Goal: Use online tool/utility: Utilize a website feature to perform a specific function

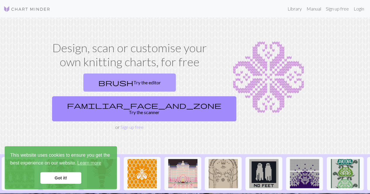
click at [89, 80] on link "brush Try the editor" at bounding box center [129, 83] width 92 height 18
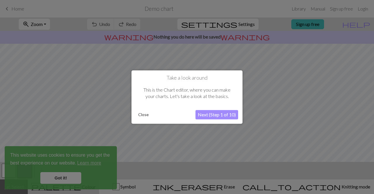
click at [205, 115] on button "Next (Step 1 of 10)" at bounding box center [217, 114] width 43 height 9
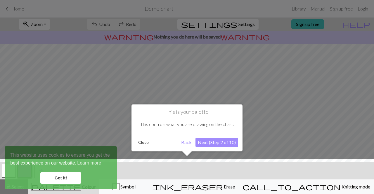
click at [65, 178] on div at bounding box center [187, 178] width 380 height 38
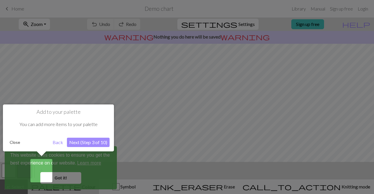
click at [142, 172] on div at bounding box center [187, 97] width 374 height 194
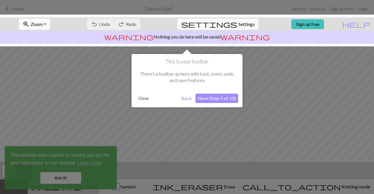
click at [216, 96] on button "Next (Step 5 of 10)" at bounding box center [217, 98] width 43 height 9
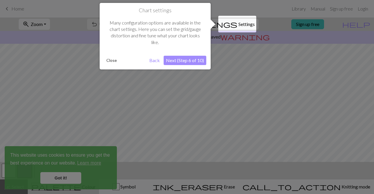
click at [194, 58] on button "Next (Step 6 of 10)" at bounding box center [185, 60] width 43 height 9
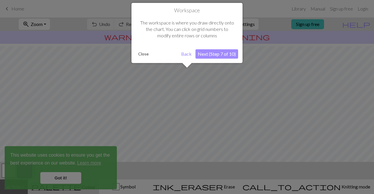
scroll to position [35, 0]
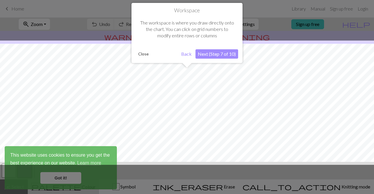
click at [213, 56] on button "Next (Step 7 of 10)" at bounding box center [217, 53] width 43 height 9
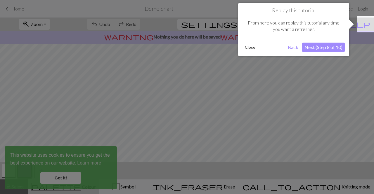
click at [322, 44] on button "Next (Step 8 of 10)" at bounding box center [323, 47] width 43 height 9
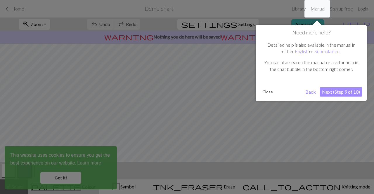
click at [342, 91] on button "Next (Step 9 of 10)" at bounding box center [341, 91] width 43 height 9
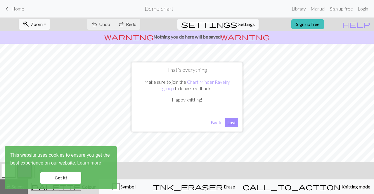
click at [233, 123] on button "Last" at bounding box center [231, 122] width 13 height 9
click at [60, 178] on link "Got it!" at bounding box center [60, 178] width 41 height 12
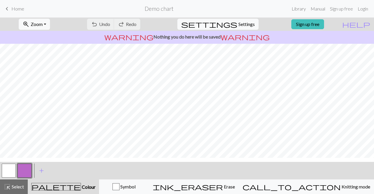
scroll to position [0, 0]
click at [223, 18] on div "settings Settings" at bounding box center [218, 24] width 90 height 13
click at [7, 170] on button "button" at bounding box center [9, 171] width 14 height 14
click at [72, 191] on div "palette Colour Colour" at bounding box center [63, 187] width 64 height 8
click at [81, 186] on span "Colour" at bounding box center [88, 187] width 15 height 6
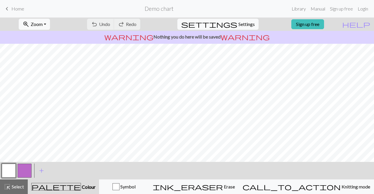
click at [81, 186] on span "Colour" at bounding box center [88, 187] width 15 height 6
click at [63, 186] on span "palette" at bounding box center [56, 187] width 49 height 8
click at [23, 169] on button "button" at bounding box center [25, 171] width 14 height 14
drag, startPoint x: 23, startPoint y: 169, endPoint x: 74, endPoint y: 189, distance: 55.0
click at [81, 189] on span "Colour" at bounding box center [88, 187] width 15 height 6
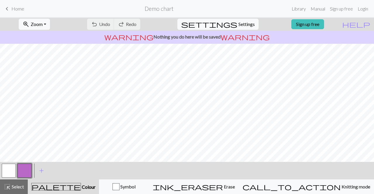
click at [81, 189] on span "Colour" at bounding box center [88, 187] width 15 height 6
click at [245, 26] on span "Settings" at bounding box center [247, 24] width 16 height 7
select select "aran"
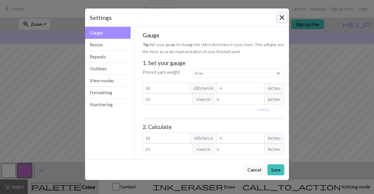
click at [283, 18] on button "Close" at bounding box center [281, 17] width 9 height 9
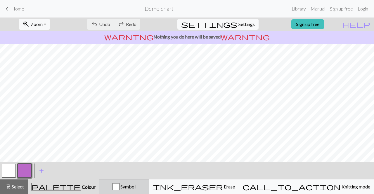
click at [120, 188] on div "button" at bounding box center [116, 187] width 7 height 7
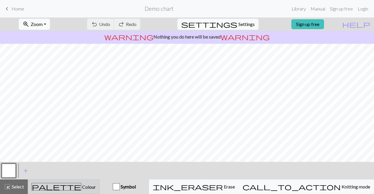
click at [81, 186] on span "Colour" at bounding box center [88, 187] width 15 height 6
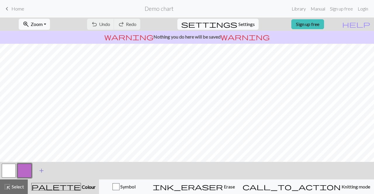
click at [39, 172] on span "add" at bounding box center [41, 171] width 7 height 8
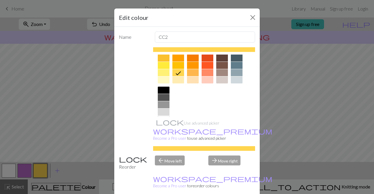
scroll to position [90, 0]
click at [161, 80] on div at bounding box center [164, 80] width 12 height 7
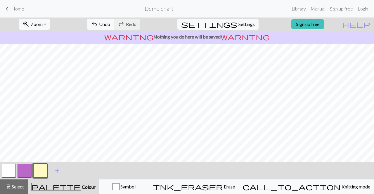
click at [44, 167] on button "button" at bounding box center [40, 171] width 14 height 14
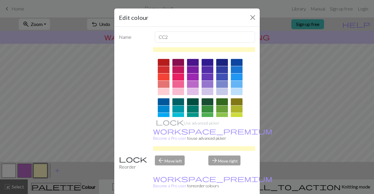
click at [18, 170] on div "Edit colour Name CC2 Use advanced picker workspace_premium Become a Pro user to…" at bounding box center [187, 97] width 374 height 194
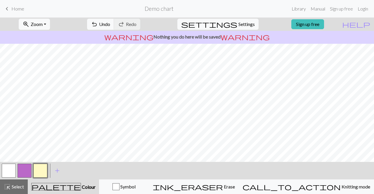
click at [23, 171] on button "button" at bounding box center [25, 171] width 14 height 14
click at [13, 187] on span "Select" at bounding box center [17, 187] width 13 height 6
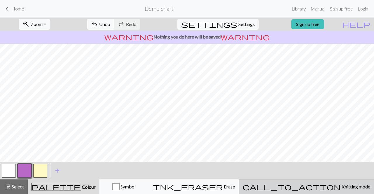
click at [341, 186] on span "Knitting mode" at bounding box center [356, 187] width 30 height 6
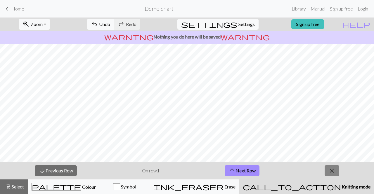
click at [334, 167] on span "close" at bounding box center [332, 171] width 7 height 8
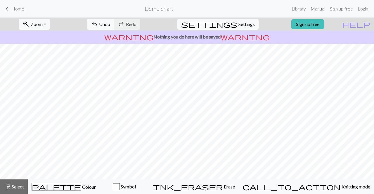
click at [319, 7] on link "Manual" at bounding box center [317, 9] width 19 height 12
